Goal: Check status: Check status

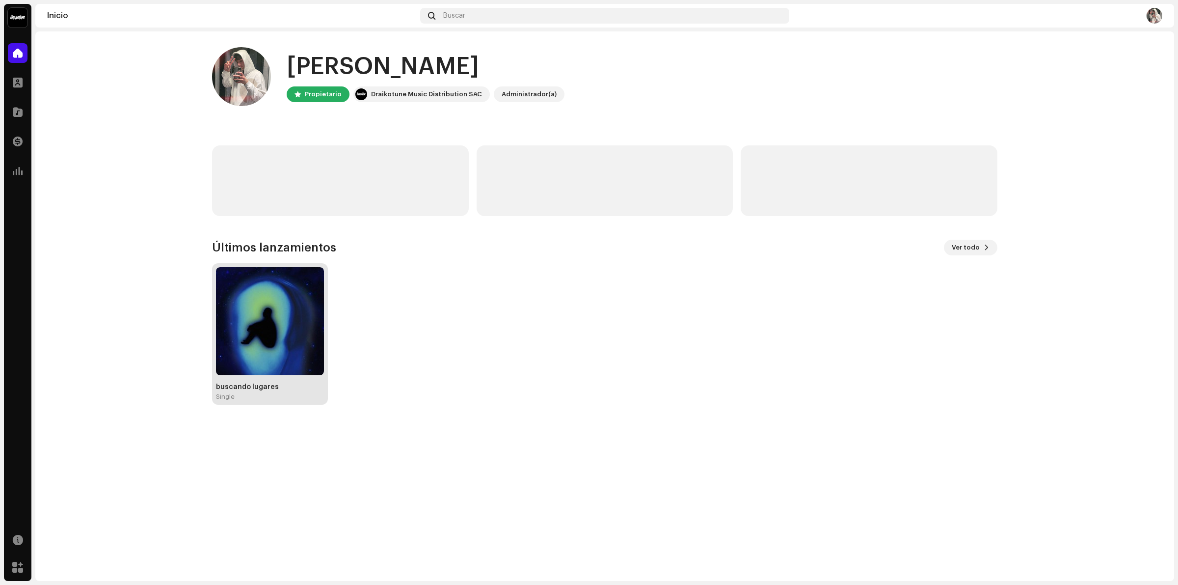
click at [278, 335] on img at bounding box center [270, 321] width 108 height 108
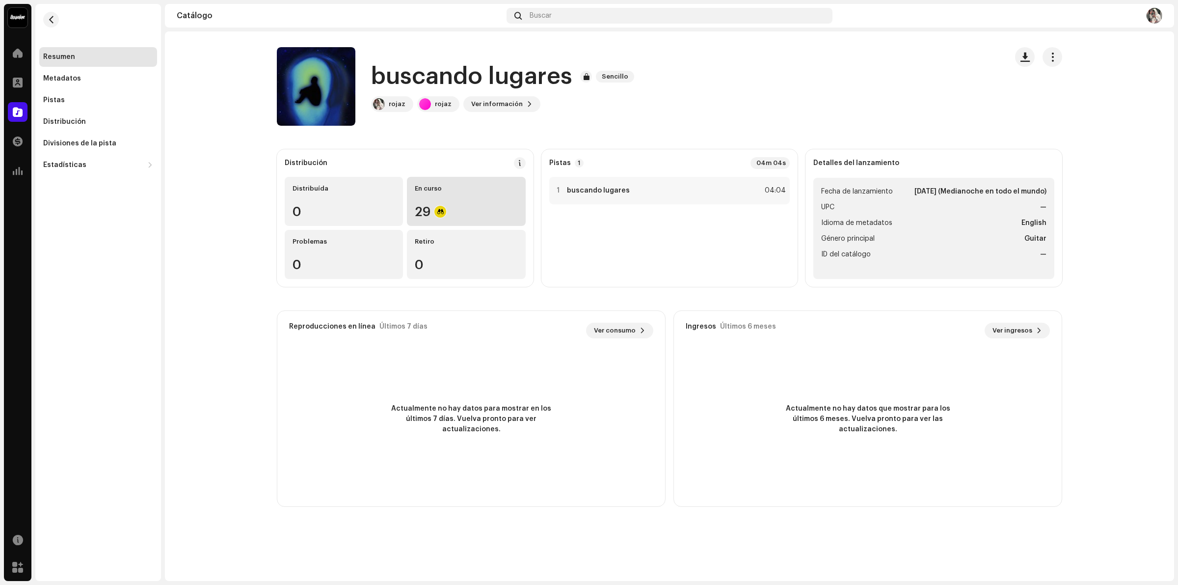
click at [441, 213] on div at bounding box center [440, 212] width 12 height 12
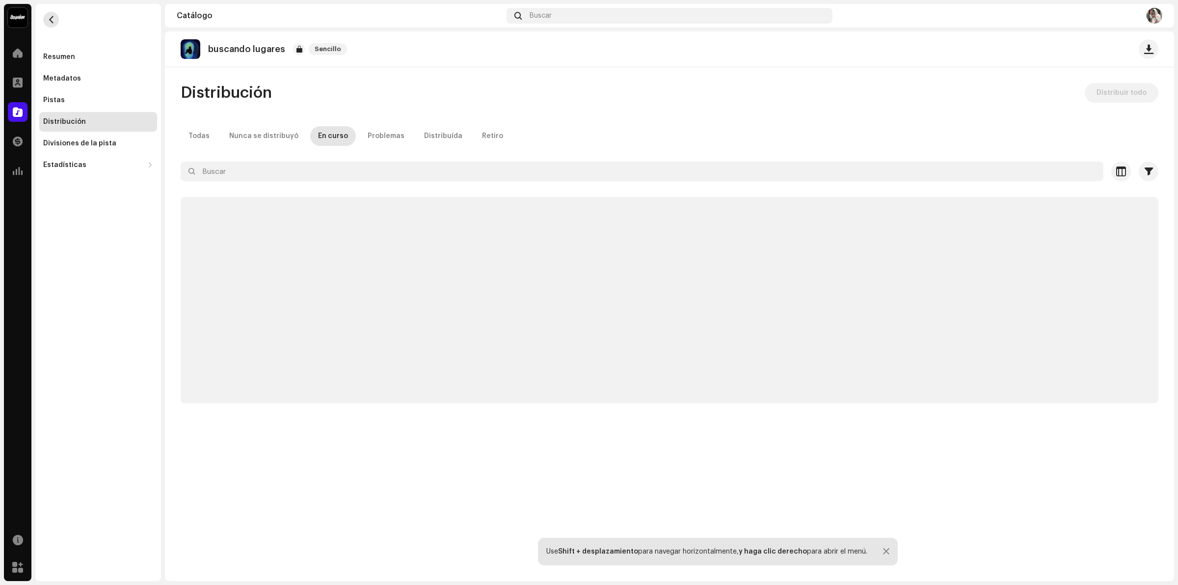
click at [46, 20] on button "button" at bounding box center [51, 20] width 16 height 16
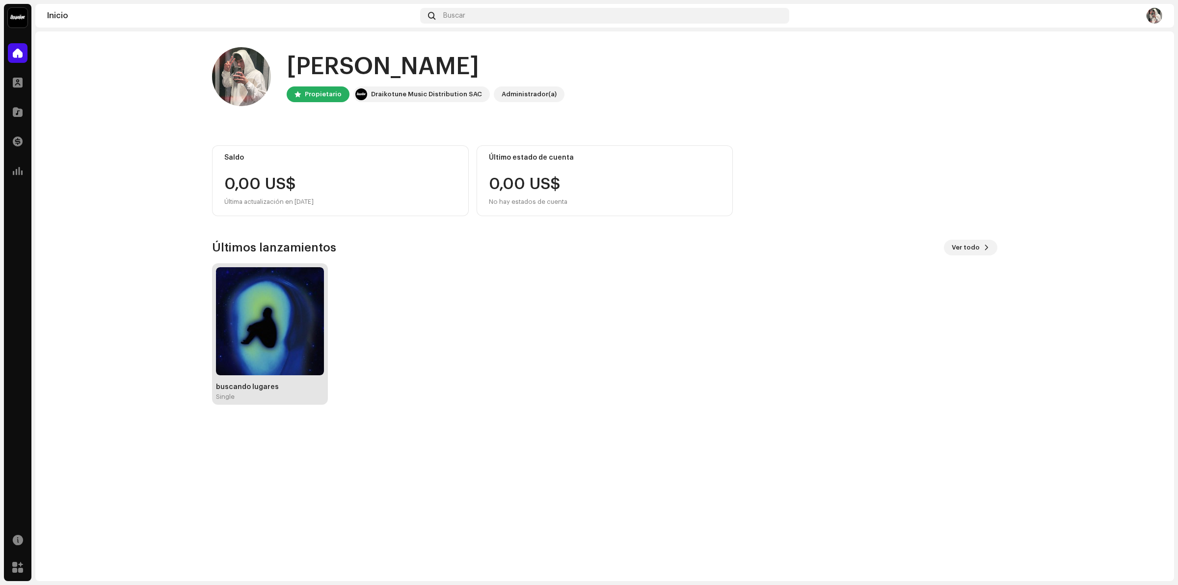
click at [256, 314] on img at bounding box center [270, 321] width 108 height 108
